Goal: Task Accomplishment & Management: Use online tool/utility

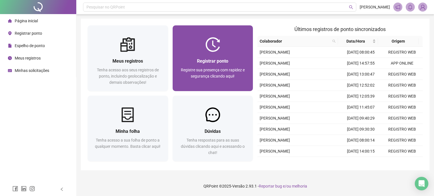
click at [223, 64] on span "Registrar ponto" at bounding box center [212, 60] width 31 height 5
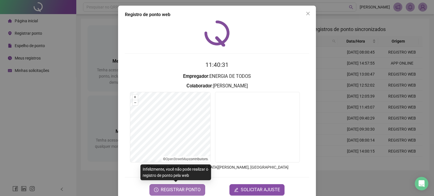
click at [171, 190] on span "REGISTRAR PONTO" at bounding box center [181, 190] width 40 height 7
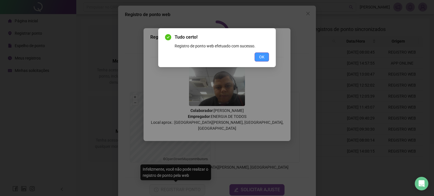
click at [262, 58] on span "OK" at bounding box center [261, 57] width 5 height 6
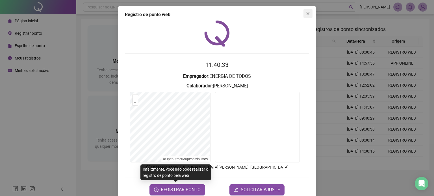
click at [307, 13] on icon "close" at bounding box center [308, 13] width 5 height 5
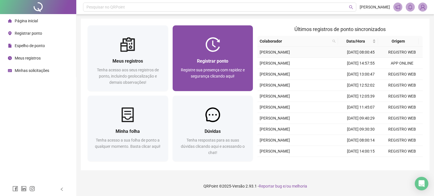
click at [241, 60] on div "Registrar ponto" at bounding box center [212, 61] width 67 height 7
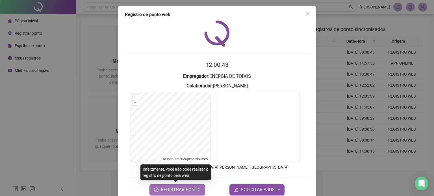
click at [181, 193] on span "REGISTRAR PONTO" at bounding box center [181, 190] width 40 height 7
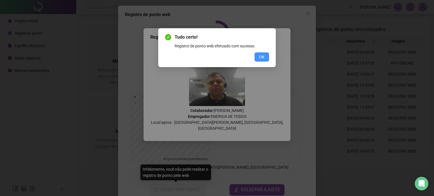
click at [263, 54] on span "OK" at bounding box center [261, 57] width 5 height 6
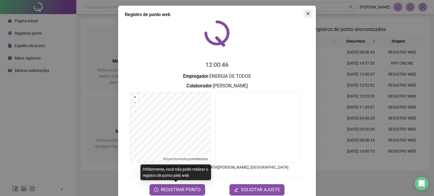
click at [306, 14] on icon "close" at bounding box center [308, 13] width 5 height 5
